Goal: Task Accomplishment & Management: Use online tool/utility

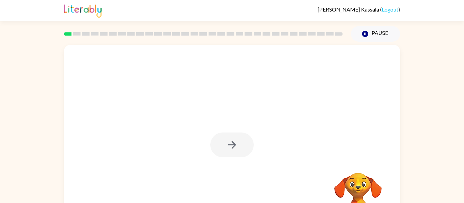
click at [230, 145] on div at bounding box center [231, 145] width 43 height 25
click at [229, 145] on icon "button" at bounding box center [232, 145] width 8 height 8
click at [356, 199] on video "Your browser must support playing .mp4 files to use Literably. Please try using…" at bounding box center [358, 197] width 68 height 68
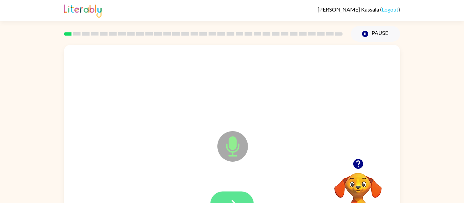
click at [234, 198] on icon "button" at bounding box center [232, 204] width 12 height 12
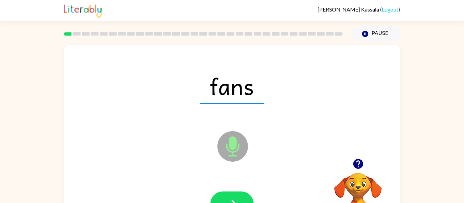
scroll to position [35, 0]
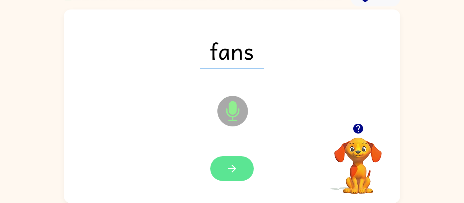
click at [232, 169] on icon "button" at bounding box center [232, 169] width 12 height 12
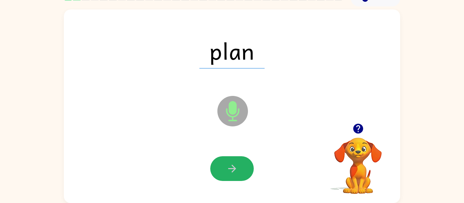
click at [232, 169] on icon "button" at bounding box center [232, 169] width 12 height 12
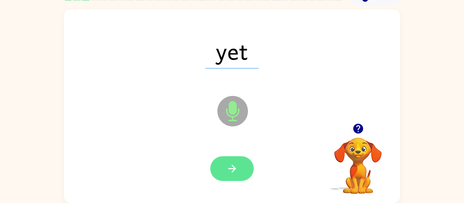
click at [232, 171] on icon "button" at bounding box center [232, 169] width 8 height 8
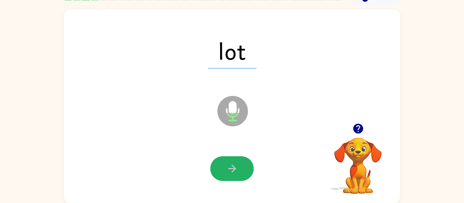
click at [232, 171] on icon "button" at bounding box center [232, 169] width 8 height 8
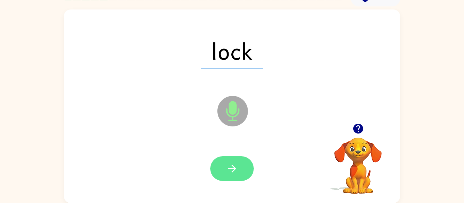
click at [232, 172] on icon "button" at bounding box center [232, 169] width 12 height 12
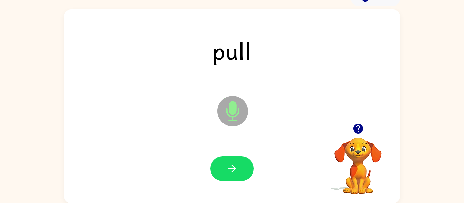
click at [232, 172] on icon "button" at bounding box center [232, 169] width 12 height 12
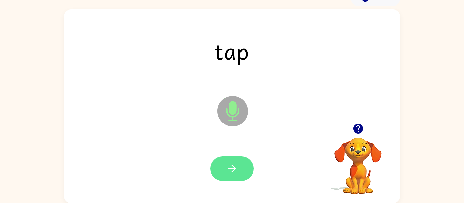
click at [230, 175] on button "button" at bounding box center [231, 169] width 43 height 25
click at [230, 174] on icon "button" at bounding box center [232, 169] width 12 height 12
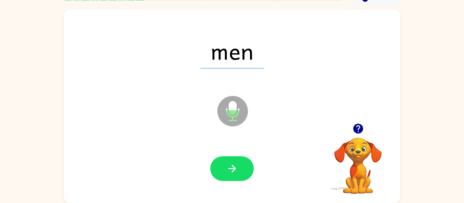
click at [231, 174] on icon "button" at bounding box center [232, 169] width 12 height 12
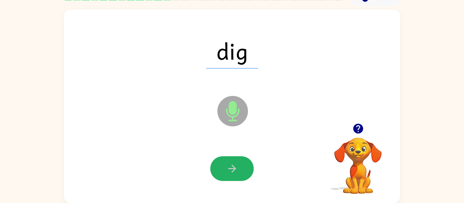
click at [231, 174] on icon "button" at bounding box center [232, 169] width 12 height 12
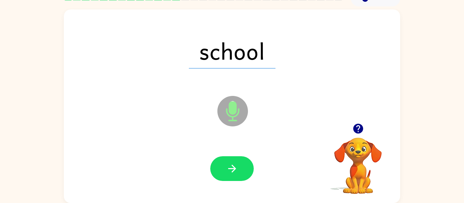
click at [248, 132] on icon "Microphone The Microphone is here when it is your turn to talk" at bounding box center [267, 119] width 102 height 51
click at [222, 175] on button "button" at bounding box center [231, 169] width 43 height 25
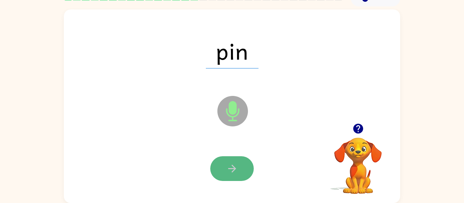
click at [228, 173] on icon "button" at bounding box center [232, 169] width 12 height 12
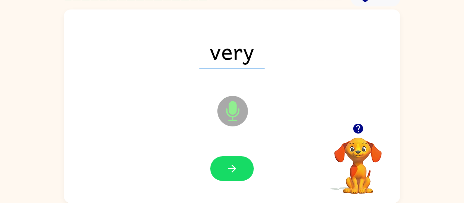
click at [228, 173] on icon "button" at bounding box center [232, 169] width 12 height 12
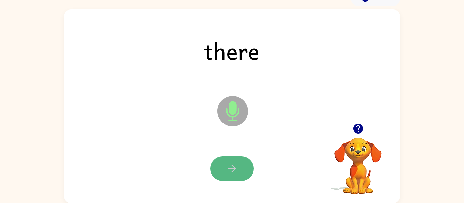
click at [229, 172] on icon "button" at bounding box center [232, 169] width 12 height 12
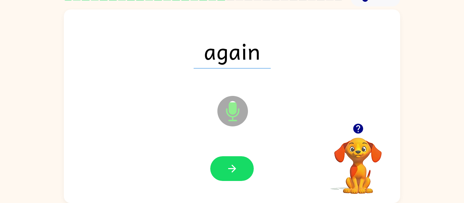
click at [229, 172] on icon "button" at bounding box center [232, 169] width 12 height 12
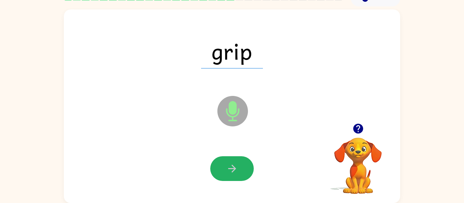
click at [229, 172] on icon "button" at bounding box center [232, 169] width 12 height 12
click at [229, 173] on icon "button" at bounding box center [232, 169] width 12 height 12
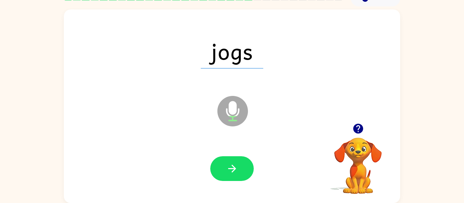
click at [229, 173] on icon "button" at bounding box center [232, 169] width 12 height 12
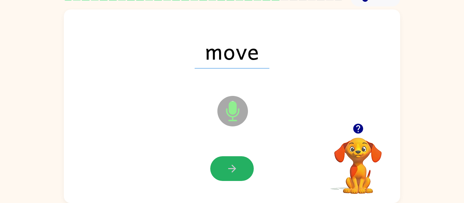
click at [229, 173] on icon "button" at bounding box center [232, 169] width 12 height 12
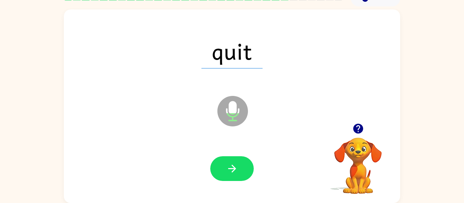
click at [229, 173] on icon "button" at bounding box center [232, 169] width 12 height 12
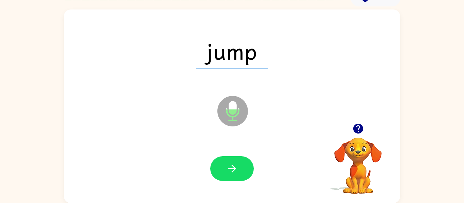
click at [229, 173] on icon "button" at bounding box center [232, 169] width 12 height 12
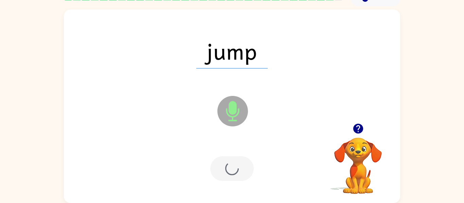
click at [229, 173] on div at bounding box center [231, 169] width 43 height 25
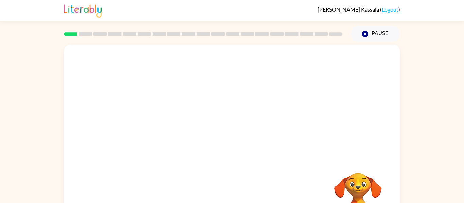
click at [203, 108] on div at bounding box center [232, 102] width 336 height 114
click at [227, 148] on icon "button" at bounding box center [232, 145] width 12 height 12
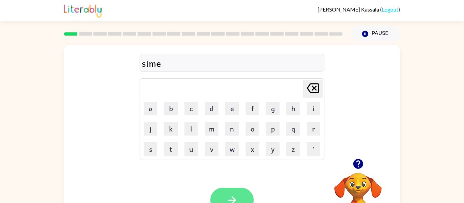
click at [241, 194] on button "button" at bounding box center [231, 200] width 43 height 25
